Goal: Transaction & Acquisition: Obtain resource

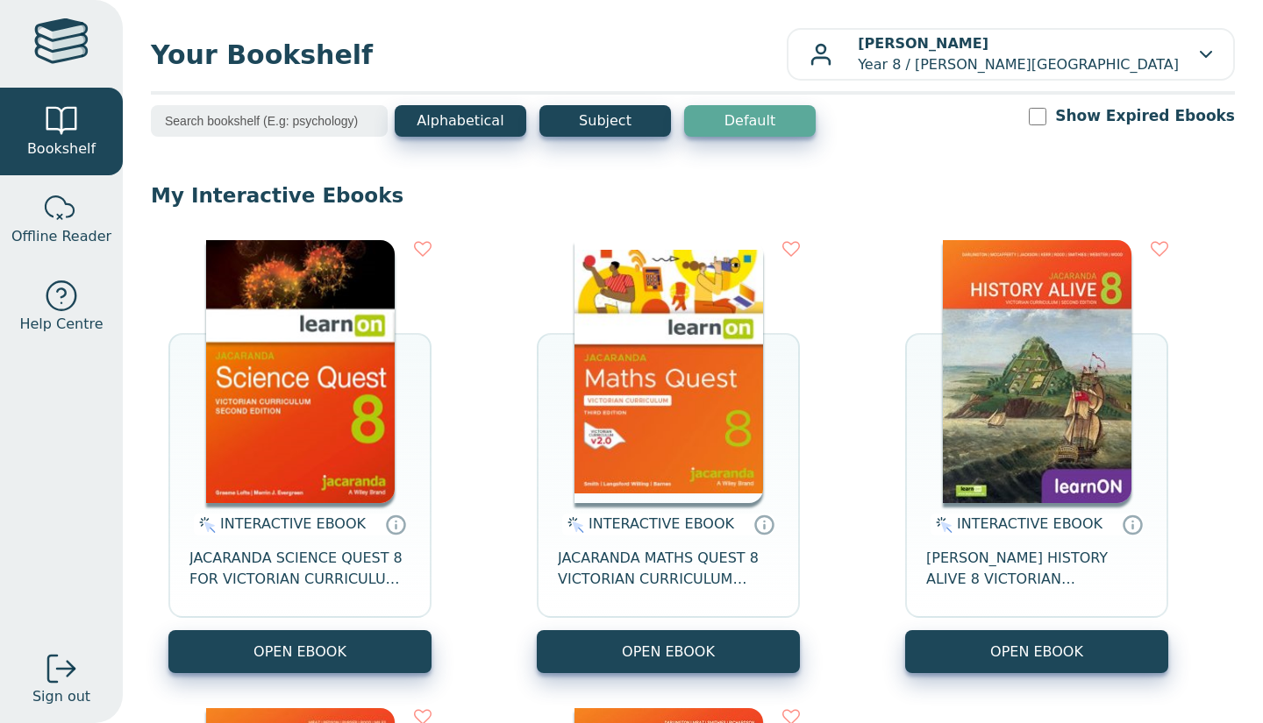
click at [308, 374] on img at bounding box center [300, 371] width 189 height 263
